Goal: Information Seeking & Learning: Learn about a topic

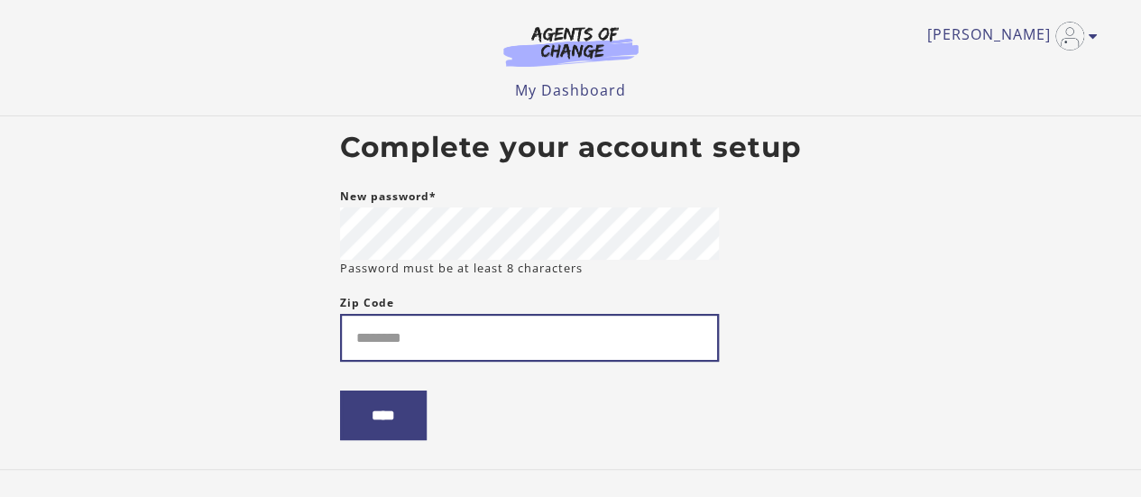
click at [384, 345] on input "Zip Code" at bounding box center [529, 338] width 379 height 48
type input "*****"
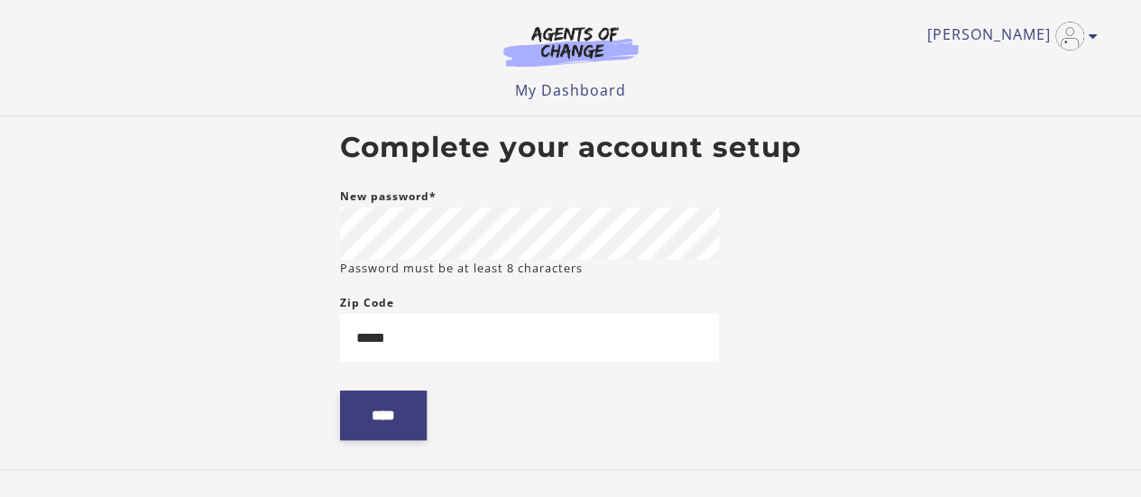
click at [394, 414] on input "****" at bounding box center [383, 415] width 87 height 50
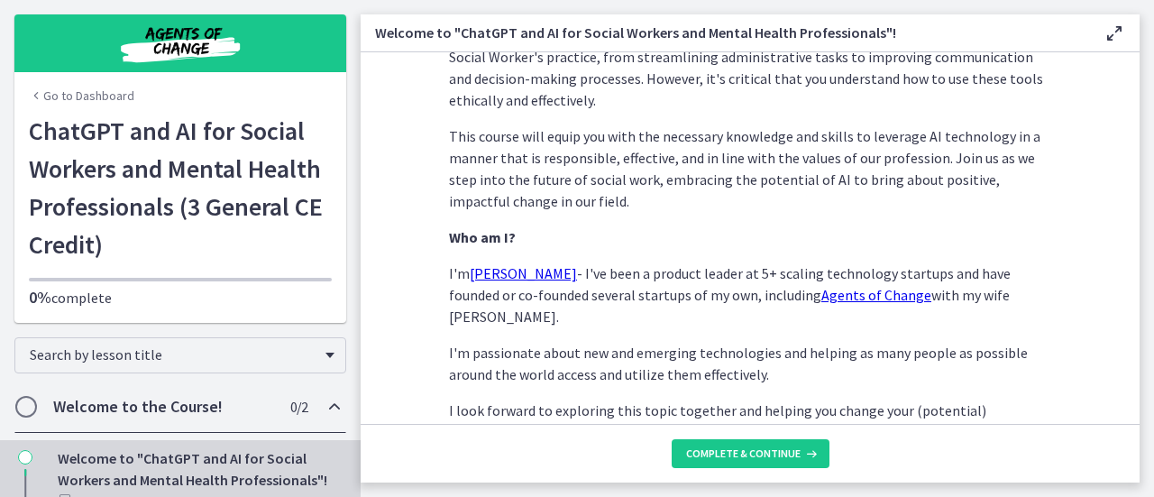
scroll to position [1006, 0]
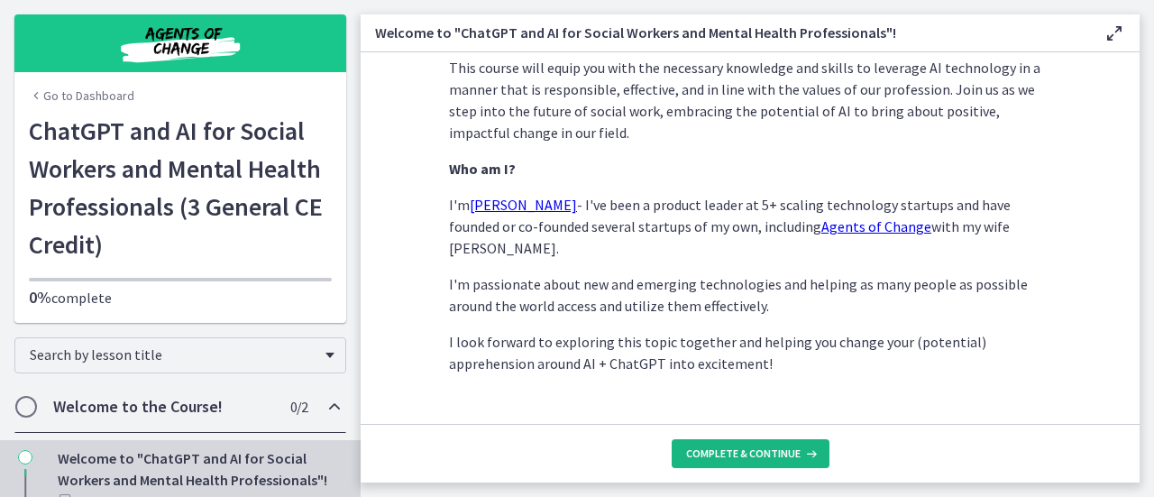
click at [709, 452] on span "Complete & continue" at bounding box center [743, 453] width 115 height 14
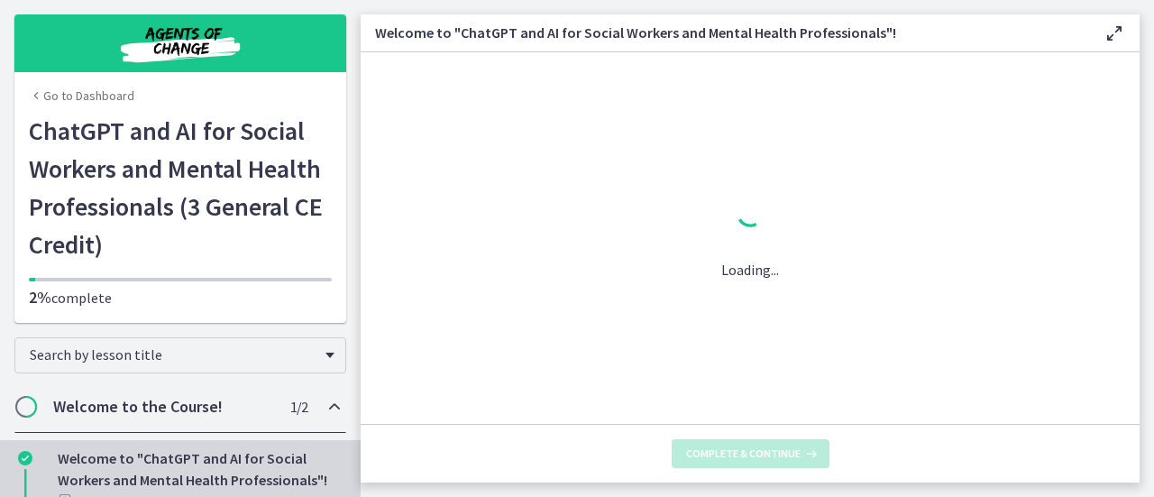
scroll to position [0, 0]
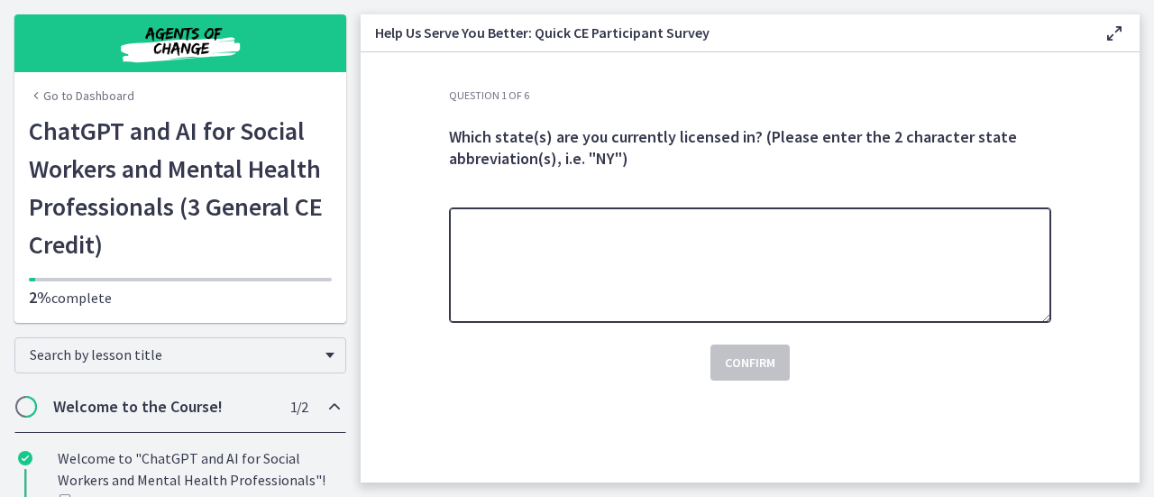
click at [635, 261] on textarea at bounding box center [750, 264] width 602 height 115
type textarea "**"
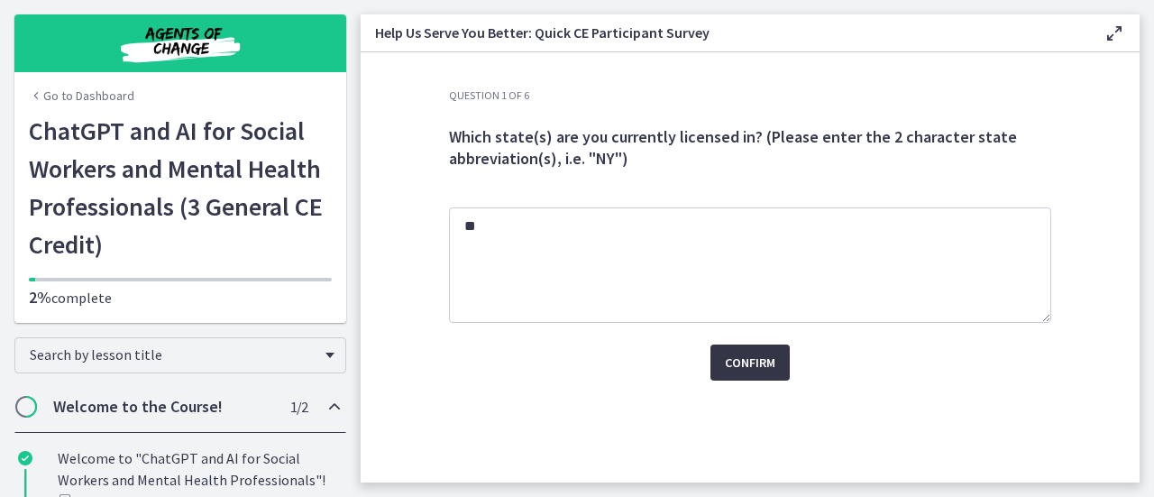
click at [761, 372] on span "Confirm" at bounding box center [750, 363] width 51 height 22
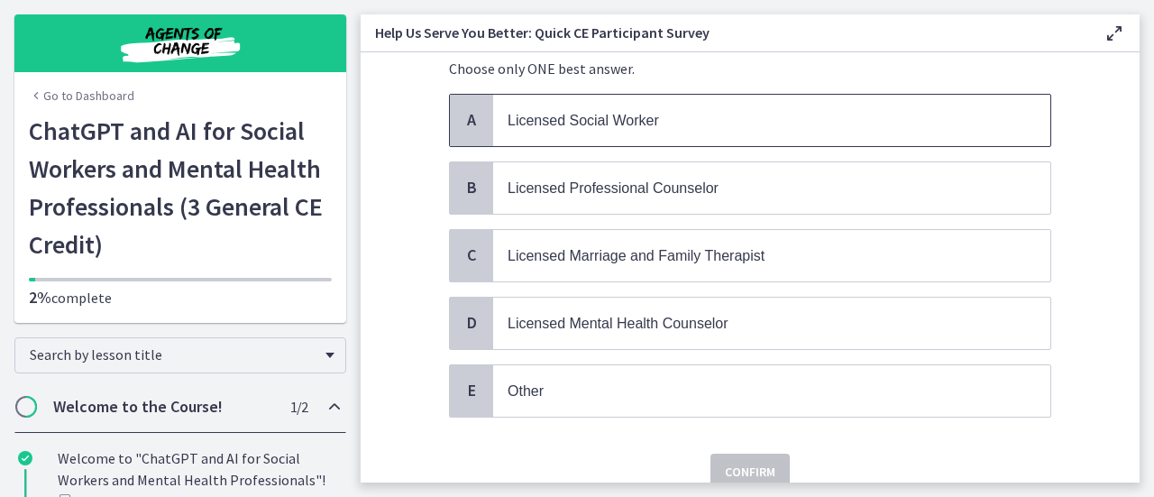
scroll to position [91, 0]
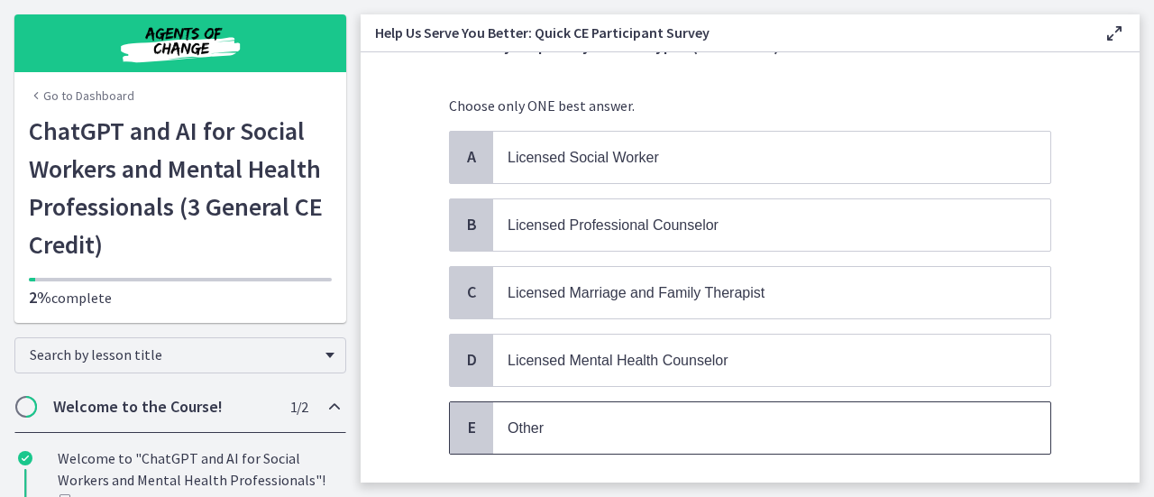
click at [523, 422] on span "Other" at bounding box center [526, 427] width 36 height 15
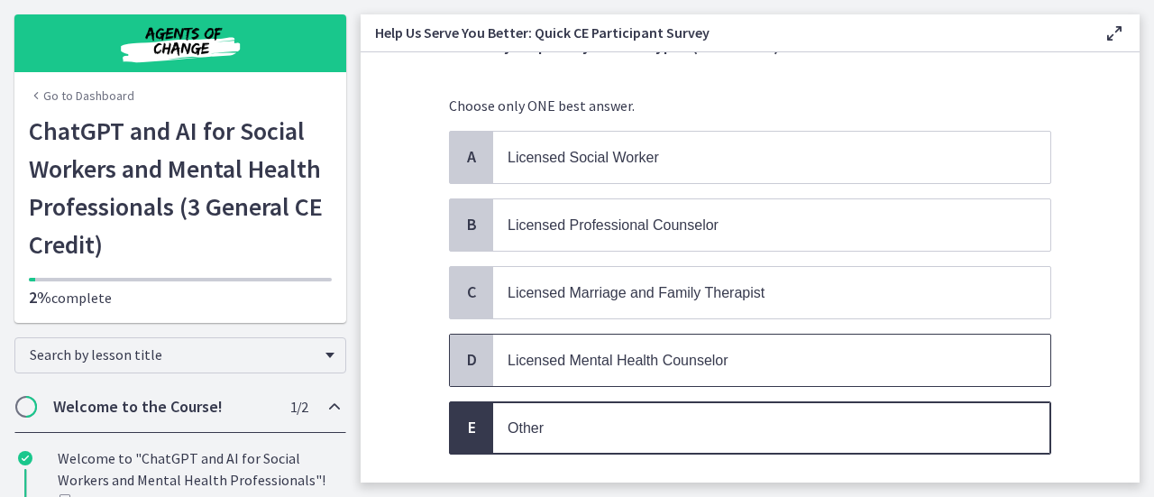
scroll to position [199, 0]
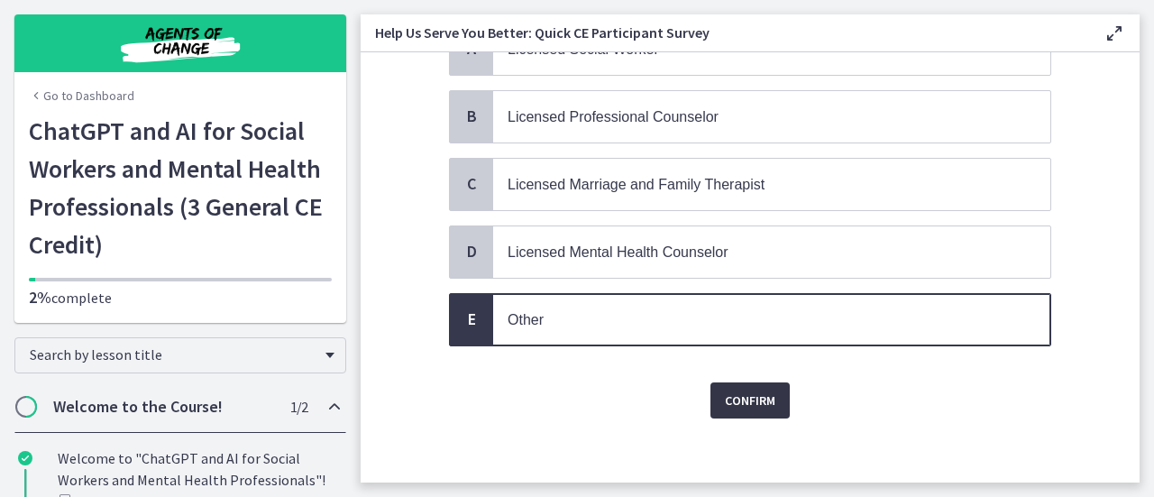
click at [756, 394] on span "Confirm" at bounding box center [750, 401] width 51 height 22
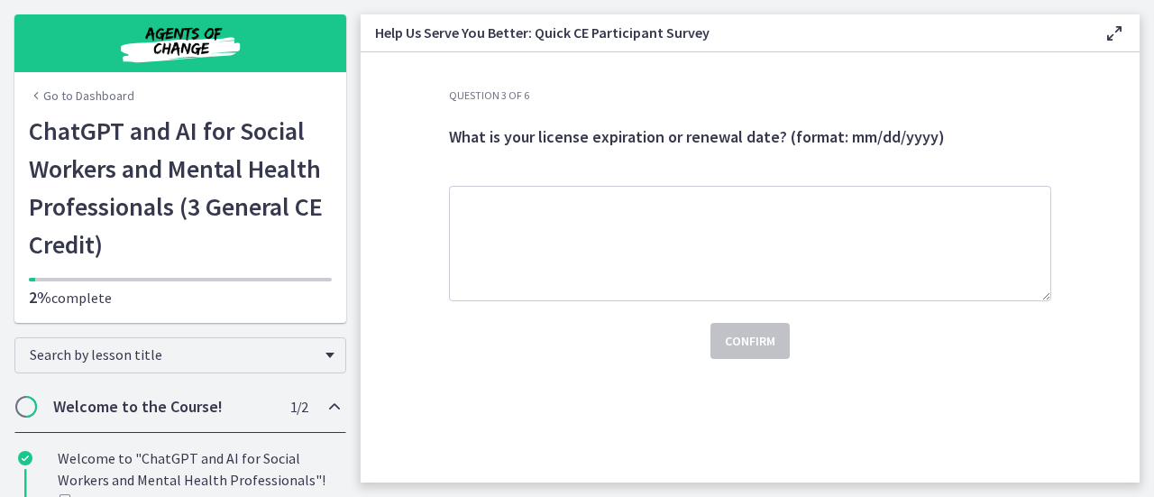
scroll to position [0, 0]
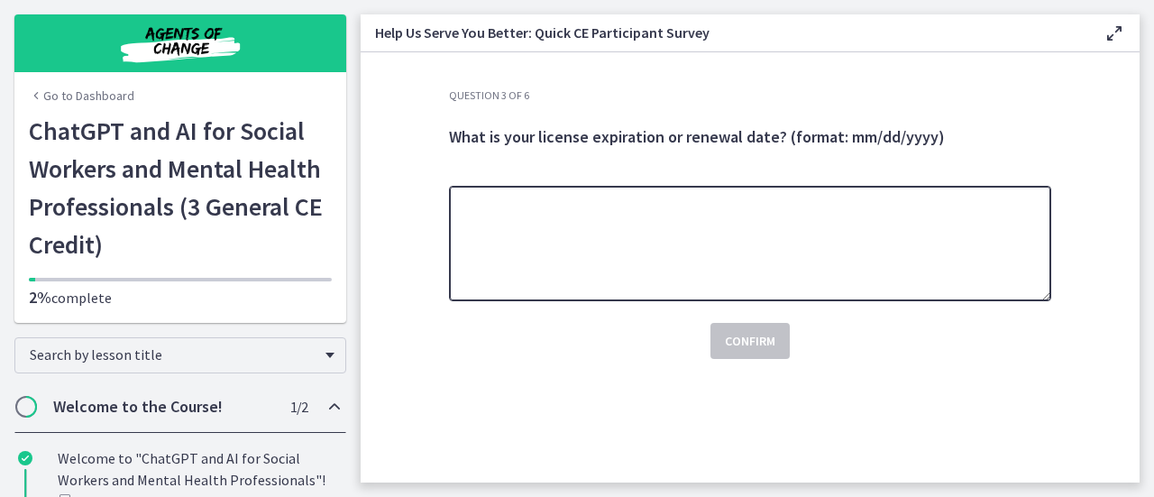
click at [684, 232] on textarea at bounding box center [750, 243] width 602 height 115
click at [460, 208] on textarea "**********" at bounding box center [750, 243] width 602 height 115
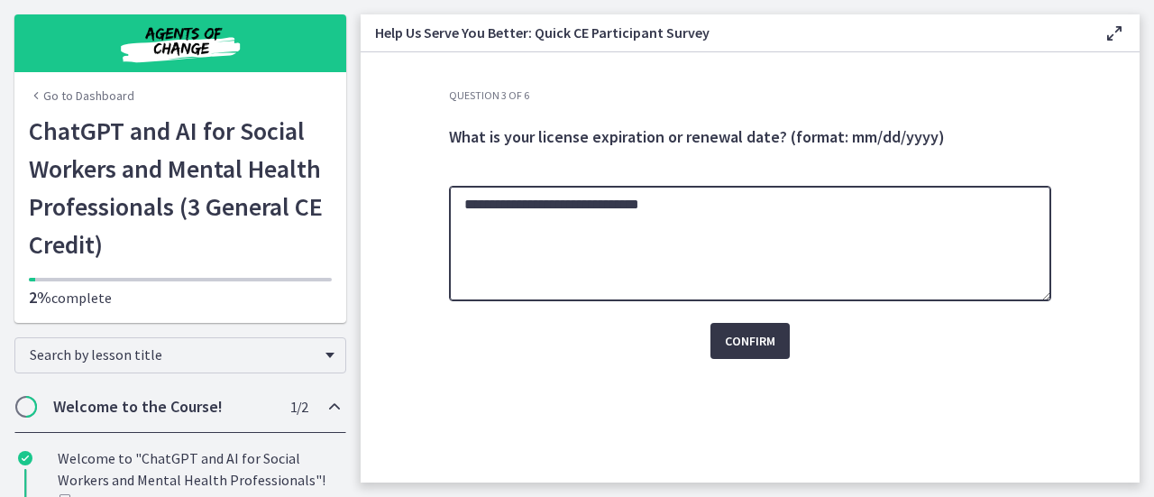
type textarea "**********"
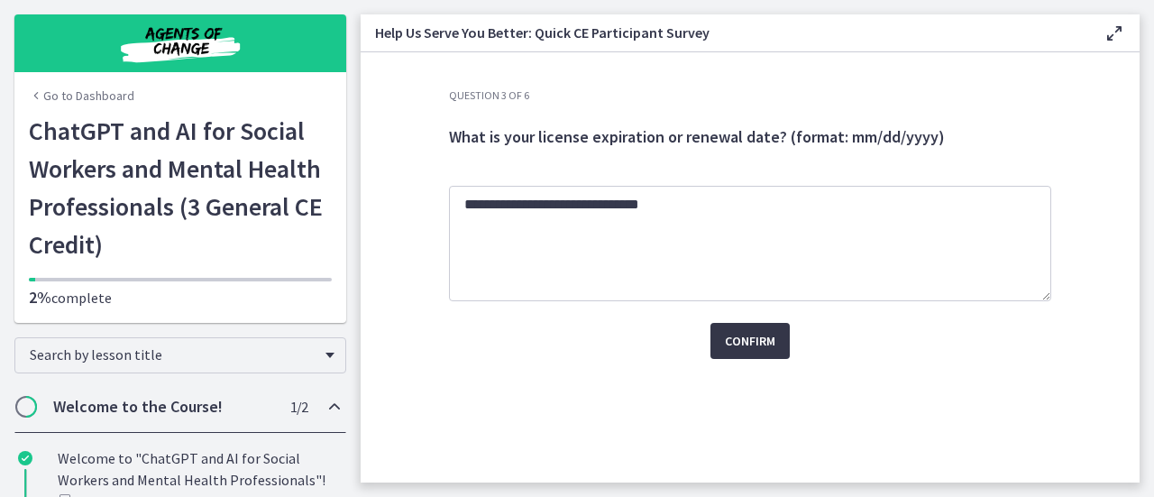
click at [755, 335] on span "Confirm" at bounding box center [750, 341] width 51 height 22
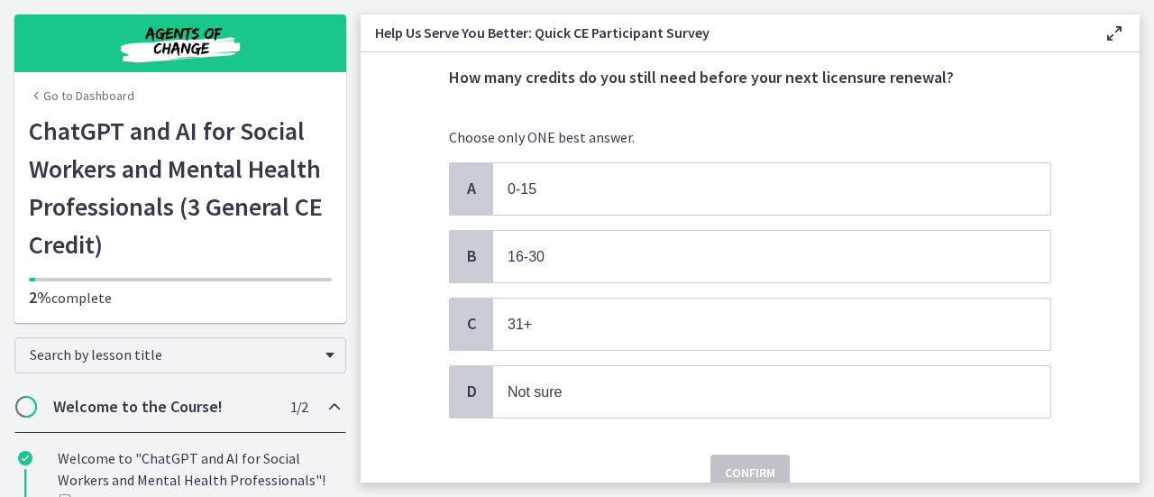
scroll to position [60, 0]
click at [754, 197] on span "0-15" at bounding box center [771, 187] width 557 height 51
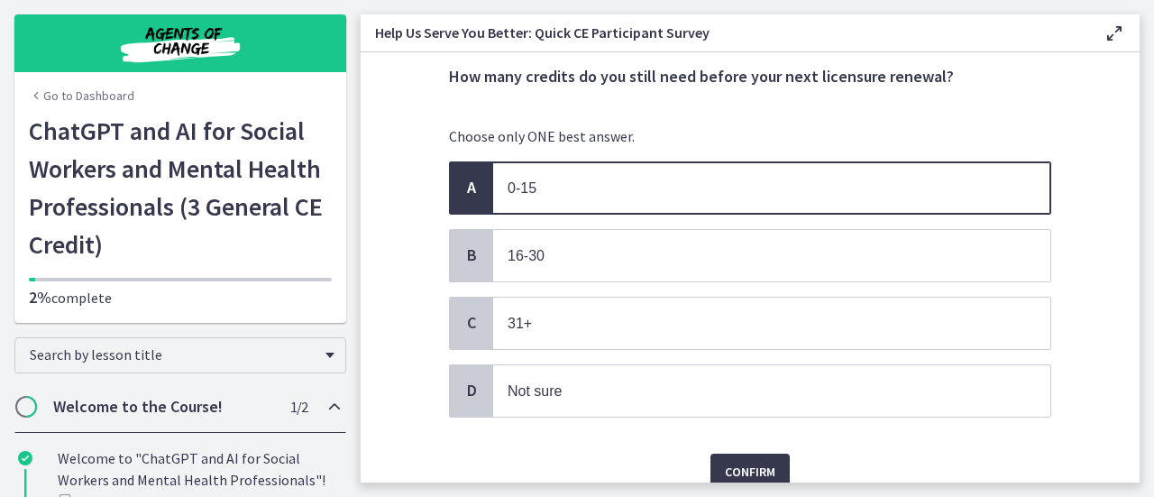
scroll to position [133, 0]
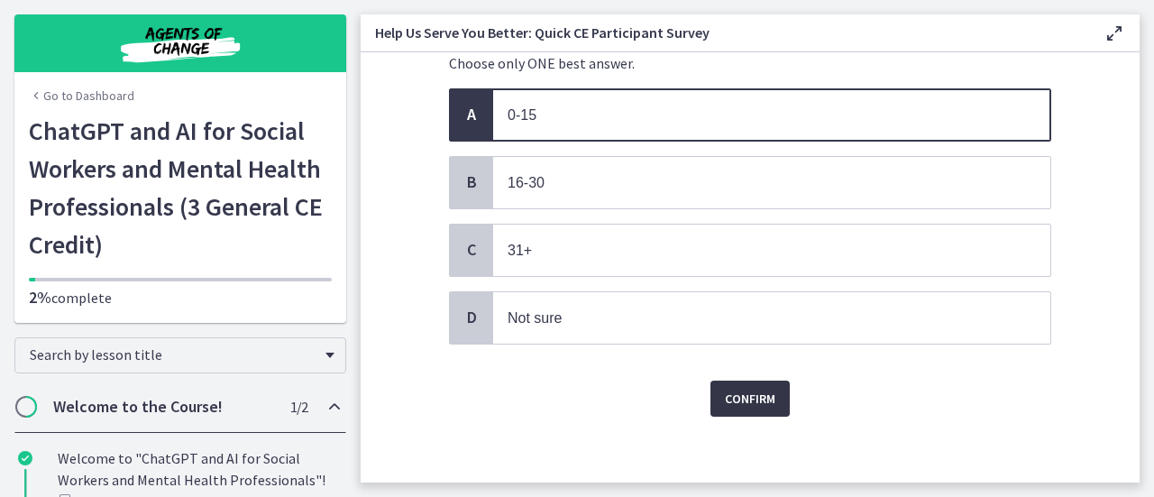
click at [758, 396] on span "Confirm" at bounding box center [750, 399] width 51 height 22
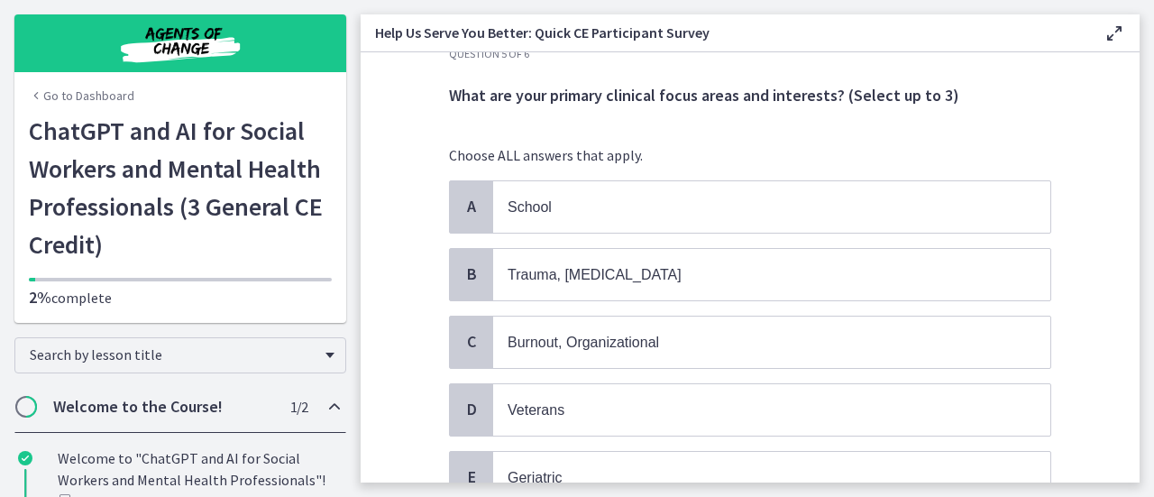
scroll to position [42, 0]
click at [587, 218] on span "School" at bounding box center [771, 205] width 557 height 51
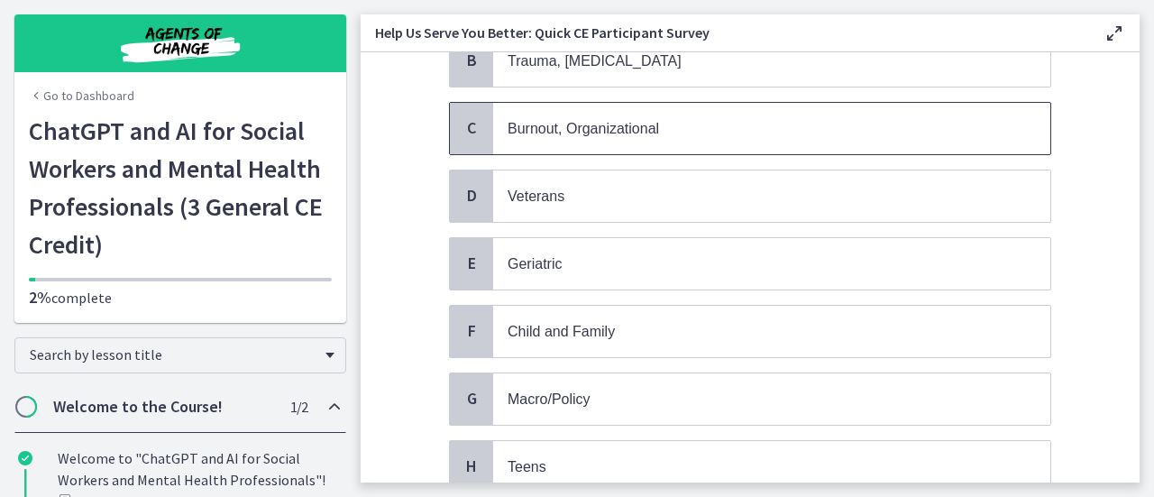
scroll to position [257, 0]
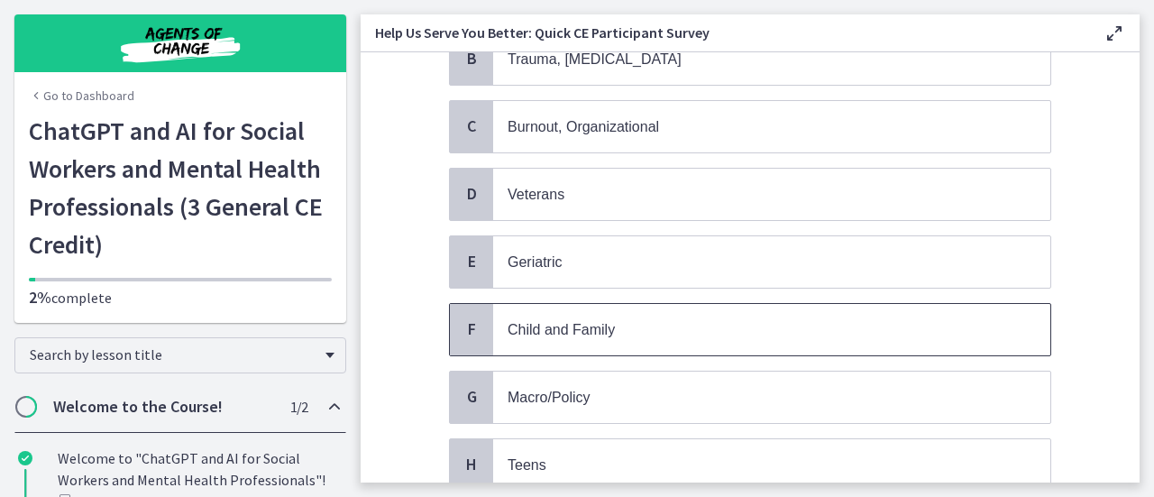
click at [664, 326] on p "Child and Family" at bounding box center [754, 329] width 492 height 23
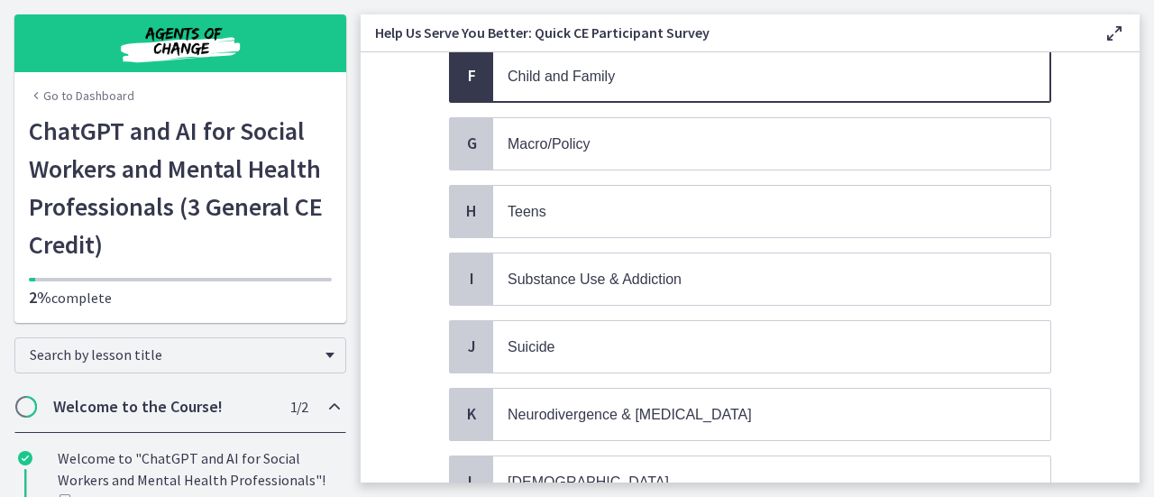
scroll to position [520, 0]
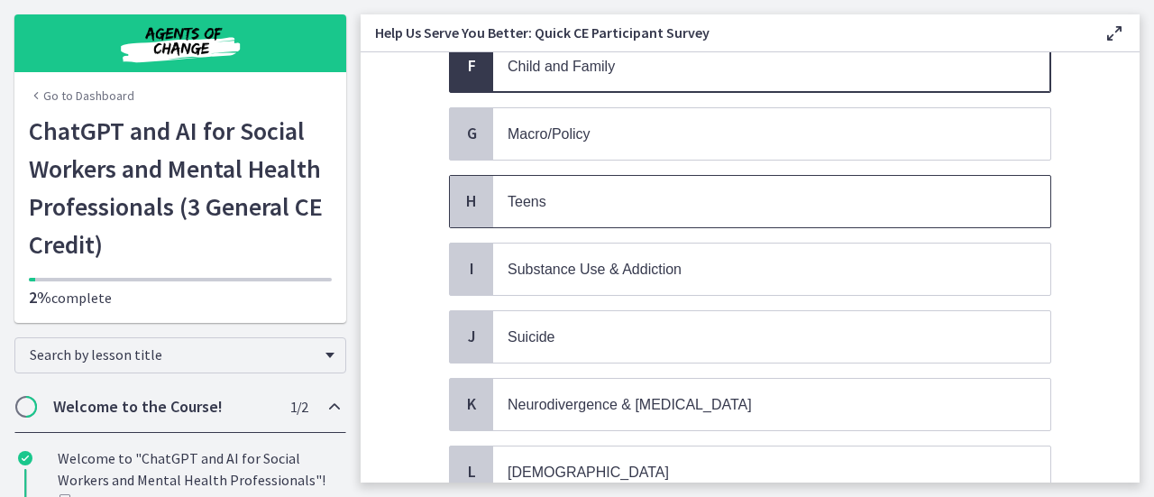
click at [618, 199] on p "Teens" at bounding box center [754, 201] width 492 height 23
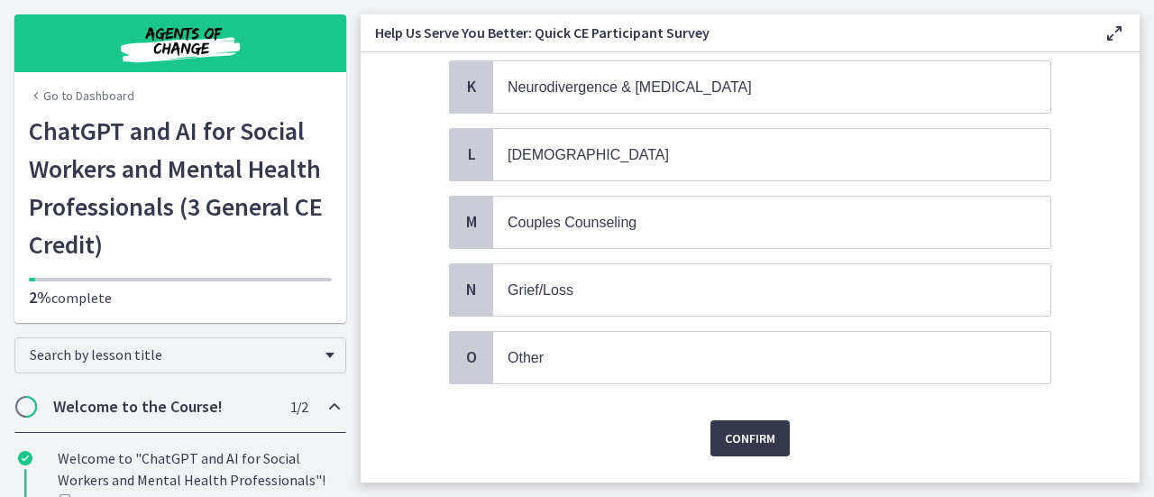
scroll to position [841, 0]
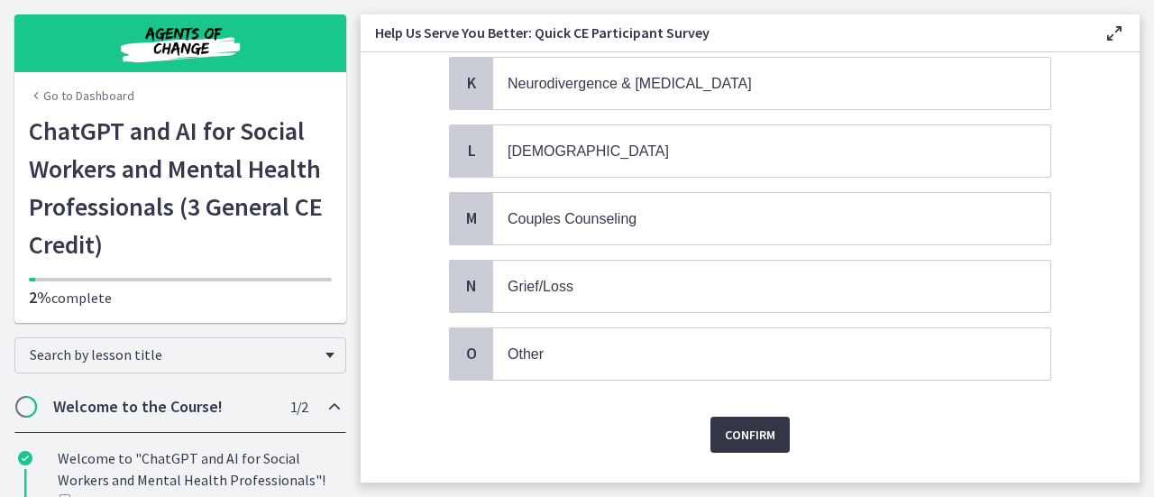
click at [749, 424] on span "Confirm" at bounding box center [750, 435] width 51 height 22
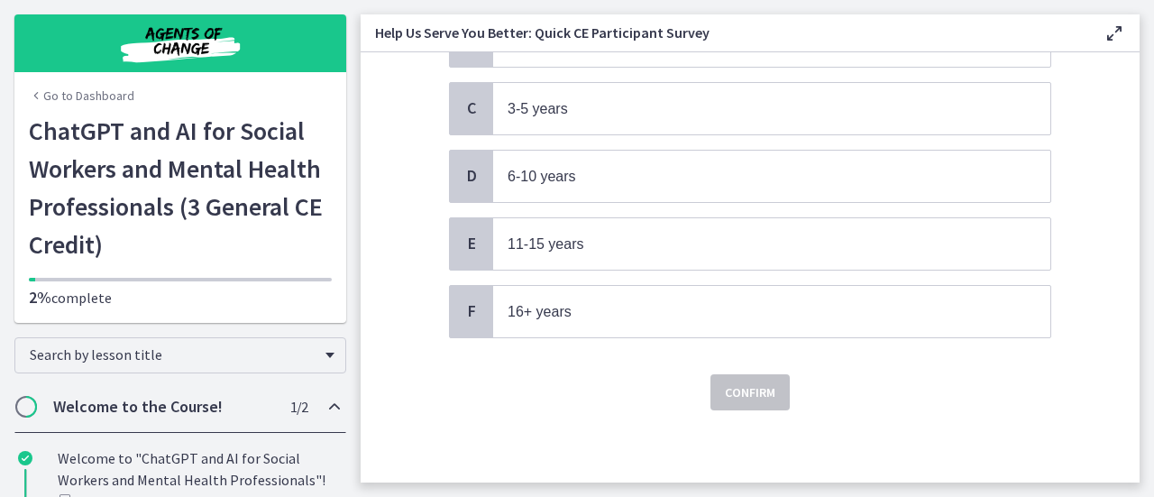
scroll to position [0, 0]
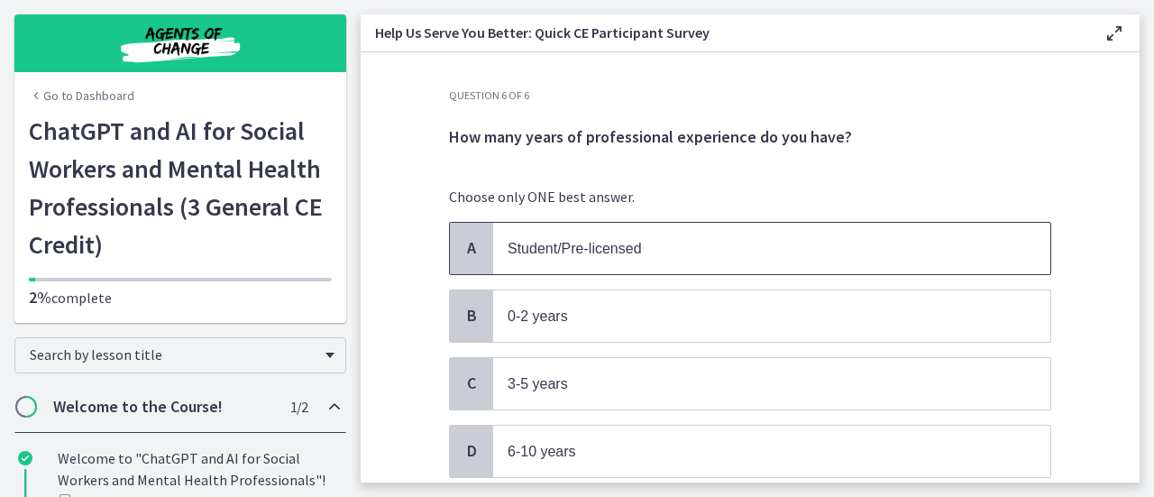
click at [550, 257] on p "Student/Pre-licensed" at bounding box center [754, 248] width 492 height 23
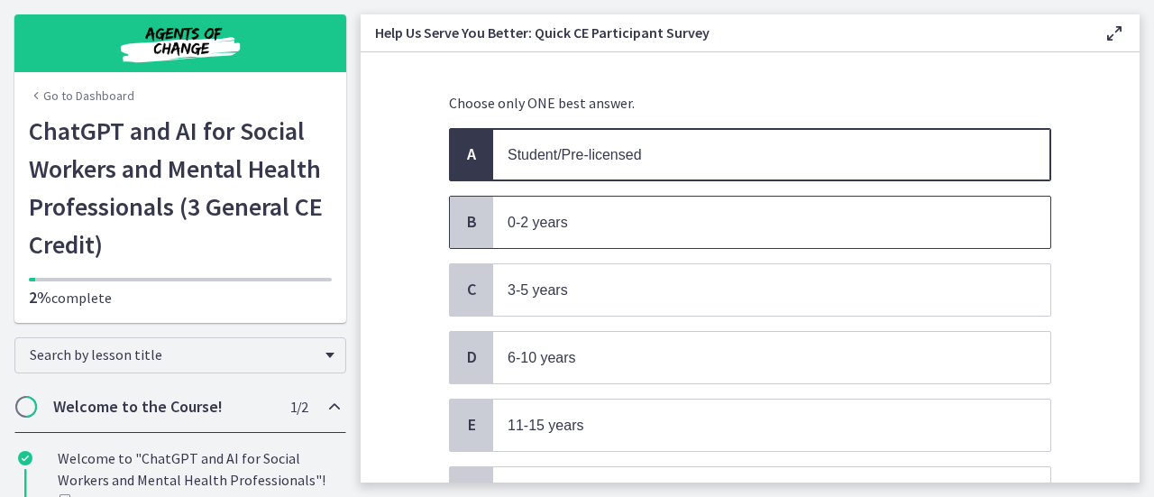
scroll to position [128, 0]
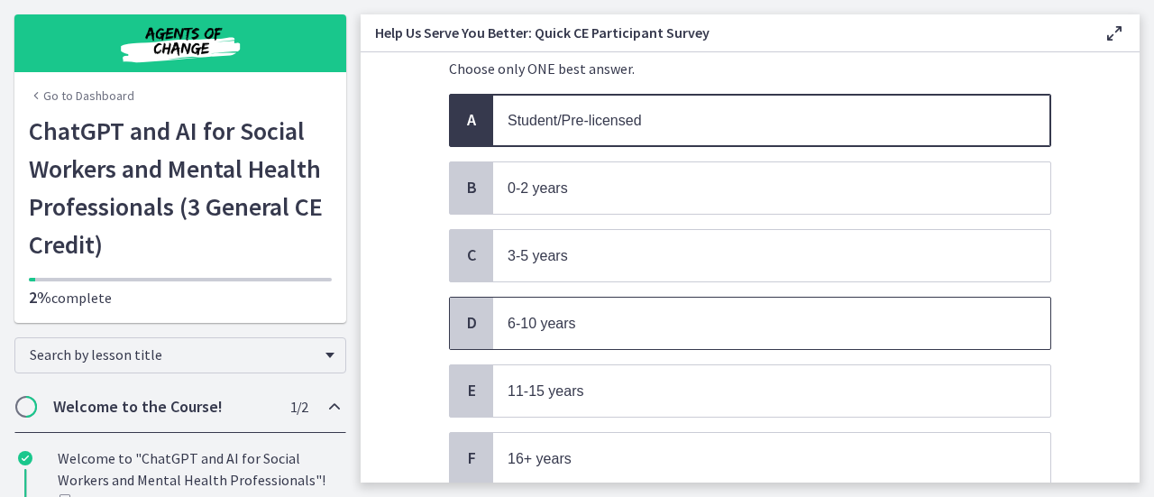
click at [595, 312] on p "6-10 years" at bounding box center [754, 323] width 492 height 23
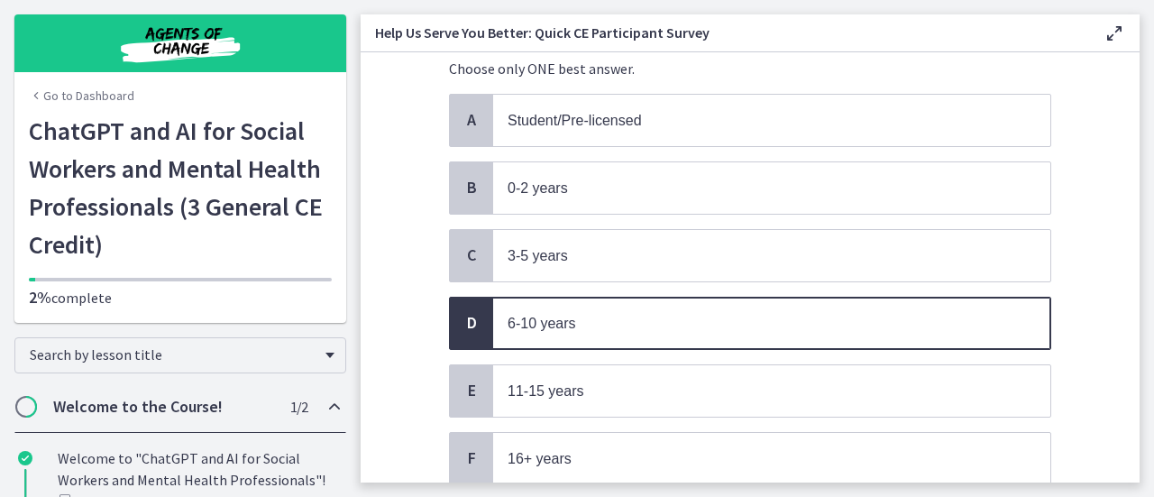
scroll to position [265, 0]
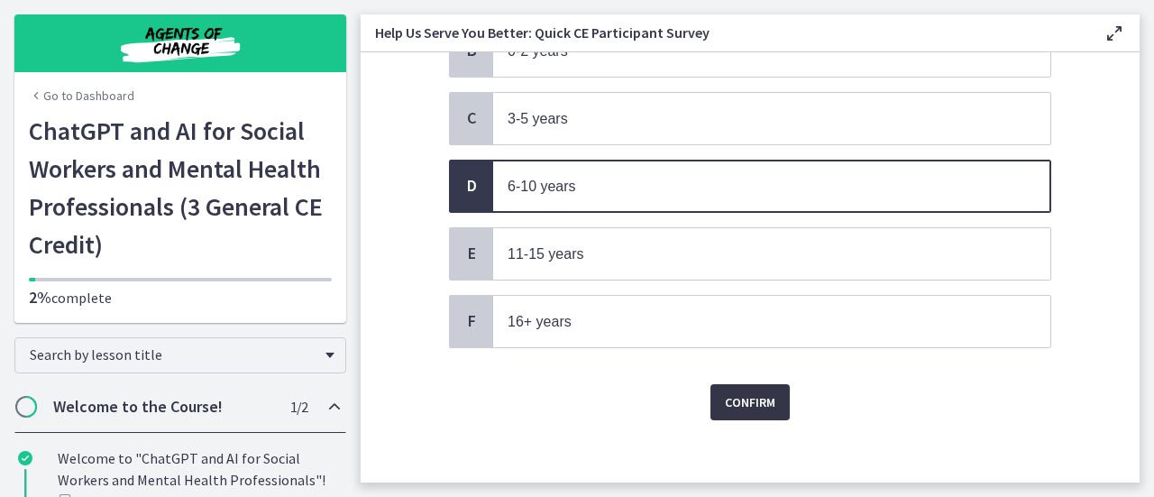
click at [739, 391] on span "Confirm" at bounding box center [750, 402] width 51 height 22
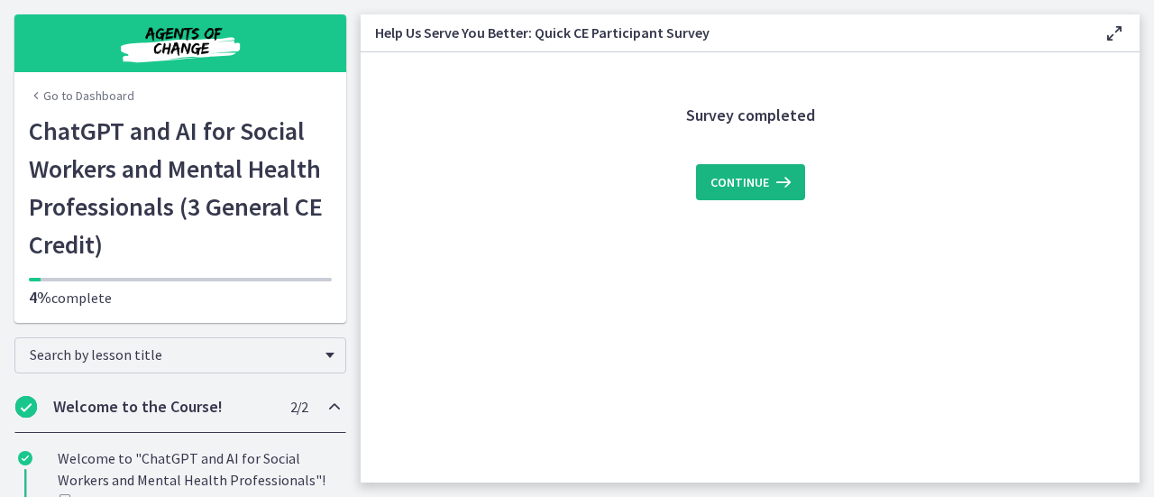
scroll to position [0, 0]
click at [730, 181] on span "Continue" at bounding box center [740, 182] width 59 height 22
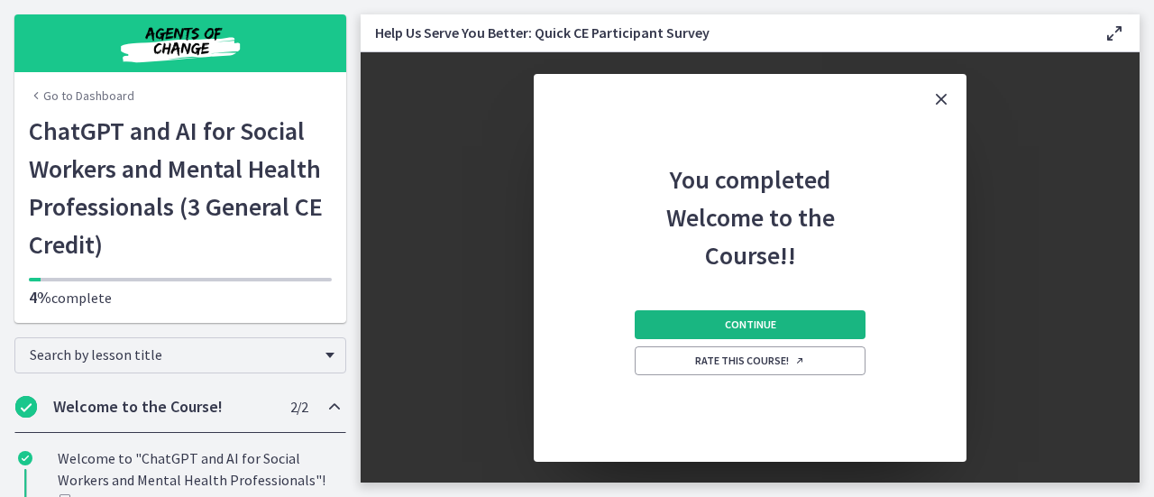
click at [798, 327] on button "Continue" at bounding box center [750, 324] width 231 height 29
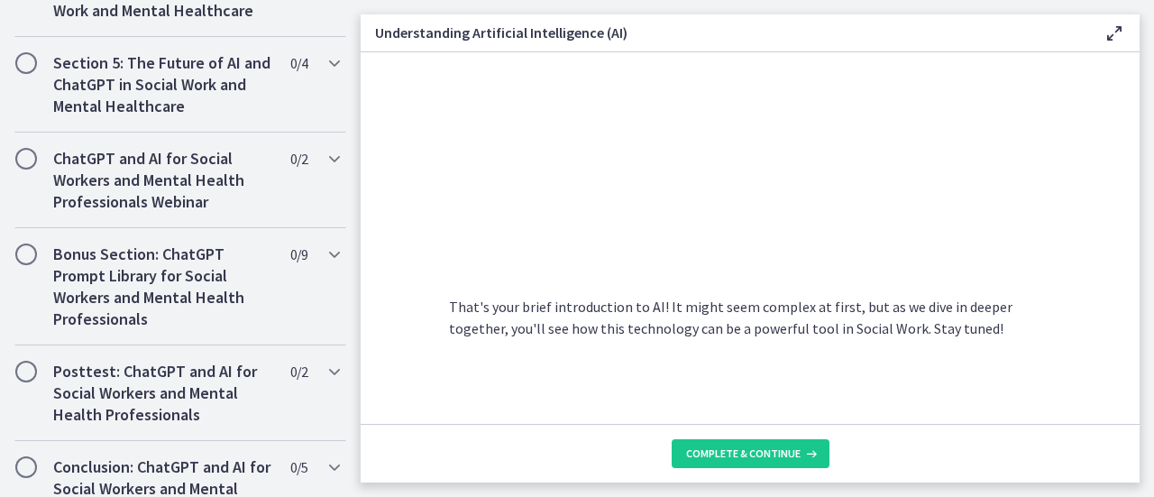
scroll to position [1073, 0]
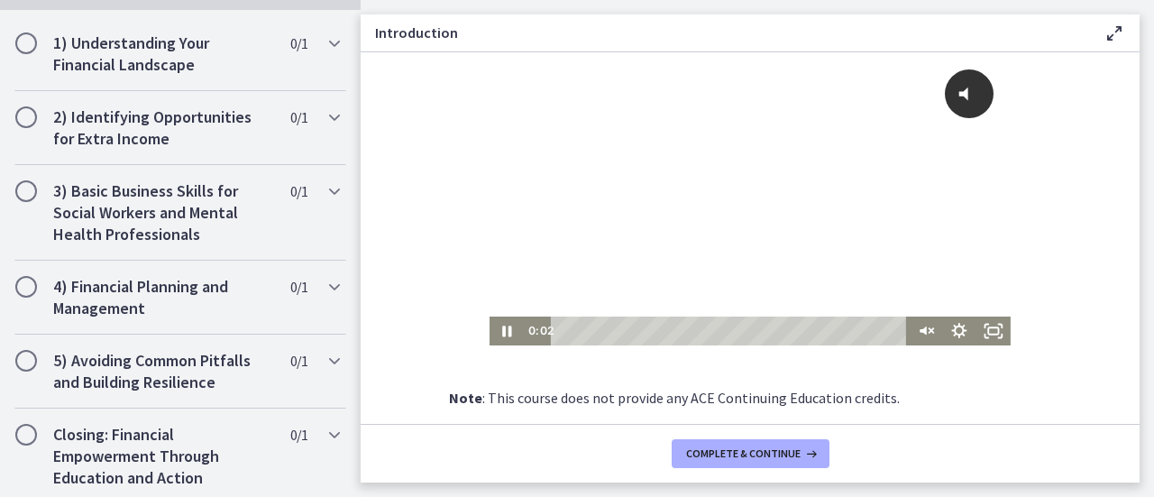
scroll to position [608, 0]
